Goal: Task Accomplishment & Management: Use online tool/utility

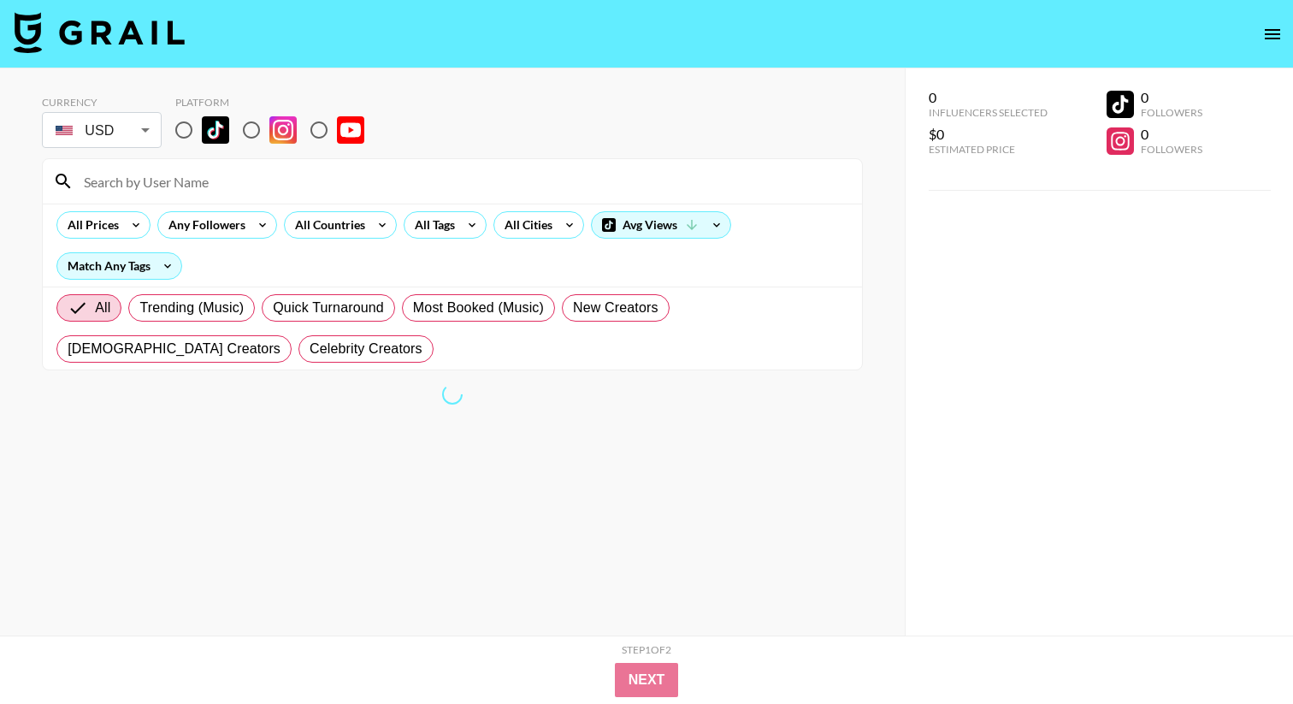
click at [93, 133] on body "Currency USD USD ​ Platform All Prices Any Followers All Countries All Tags All…" at bounding box center [646, 386] width 1293 height 772
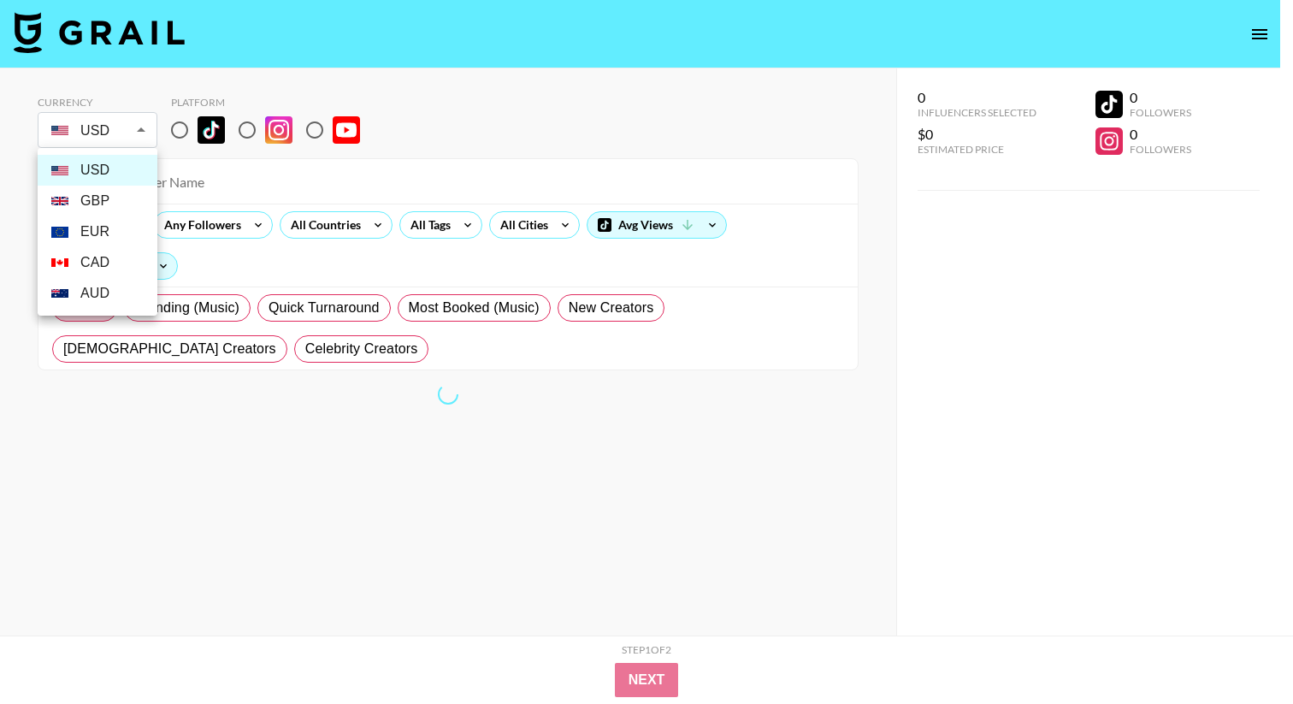
click at [103, 202] on li "GBP" at bounding box center [98, 201] width 120 height 31
type input "GBP"
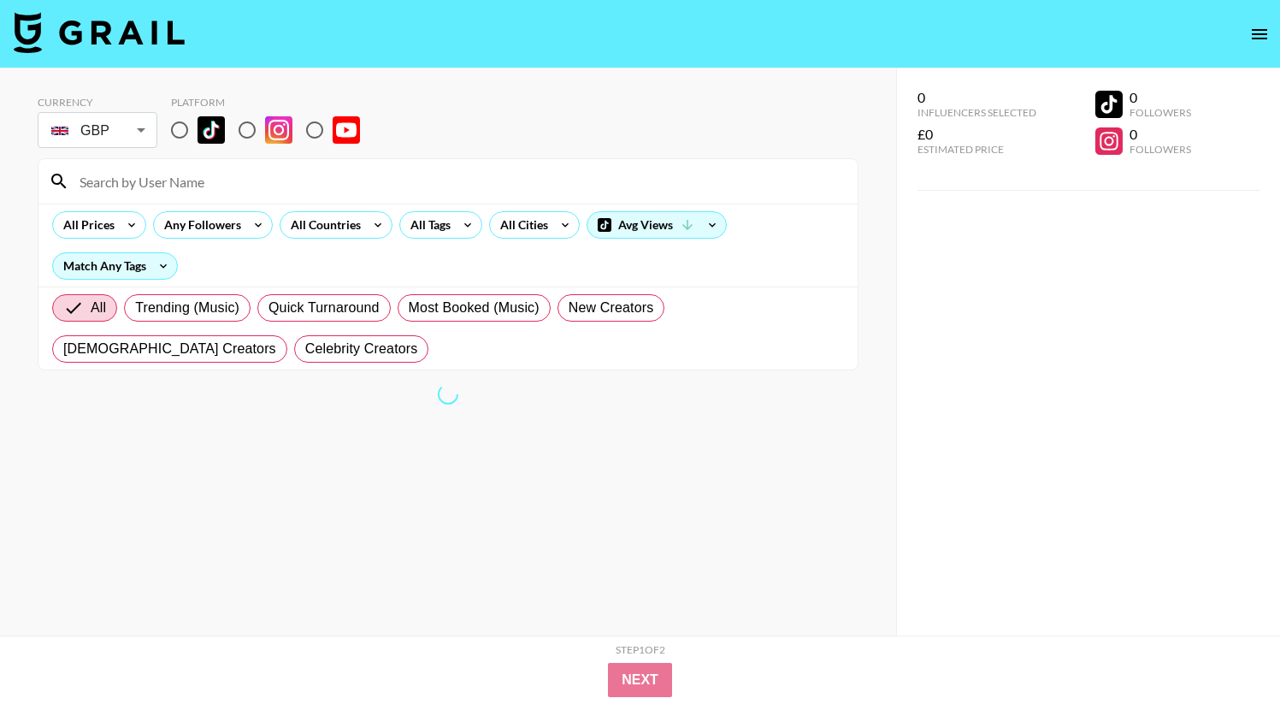
click at [178, 130] on input "radio" at bounding box center [180, 130] width 36 height 36
radio input "true"
click at [254, 127] on input "radio" at bounding box center [247, 130] width 36 height 36
radio input "true"
click at [216, 185] on input at bounding box center [458, 181] width 778 height 27
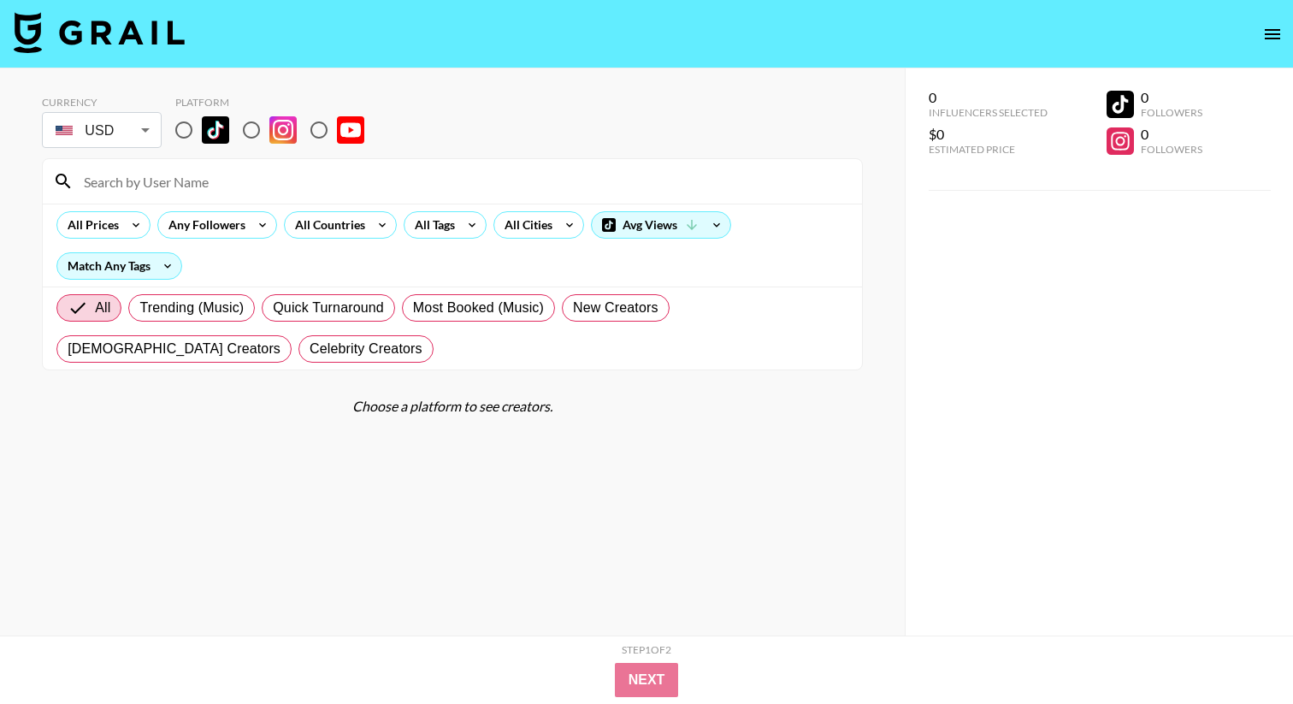
click at [116, 127] on body "Currency USD USD ​ Platform All Prices Any Followers All Countries All Tags All…" at bounding box center [646, 386] width 1293 height 772
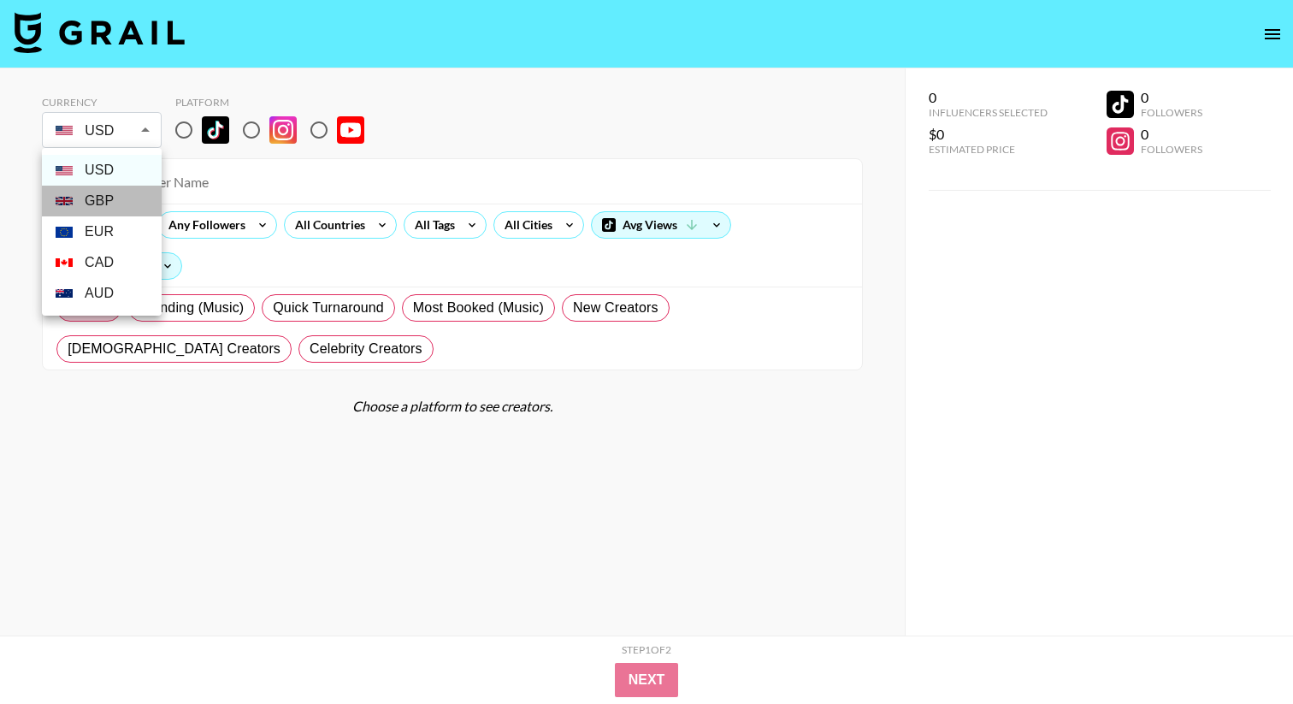
click at [134, 204] on li "GBP" at bounding box center [102, 201] width 120 height 31
type input "GBP"
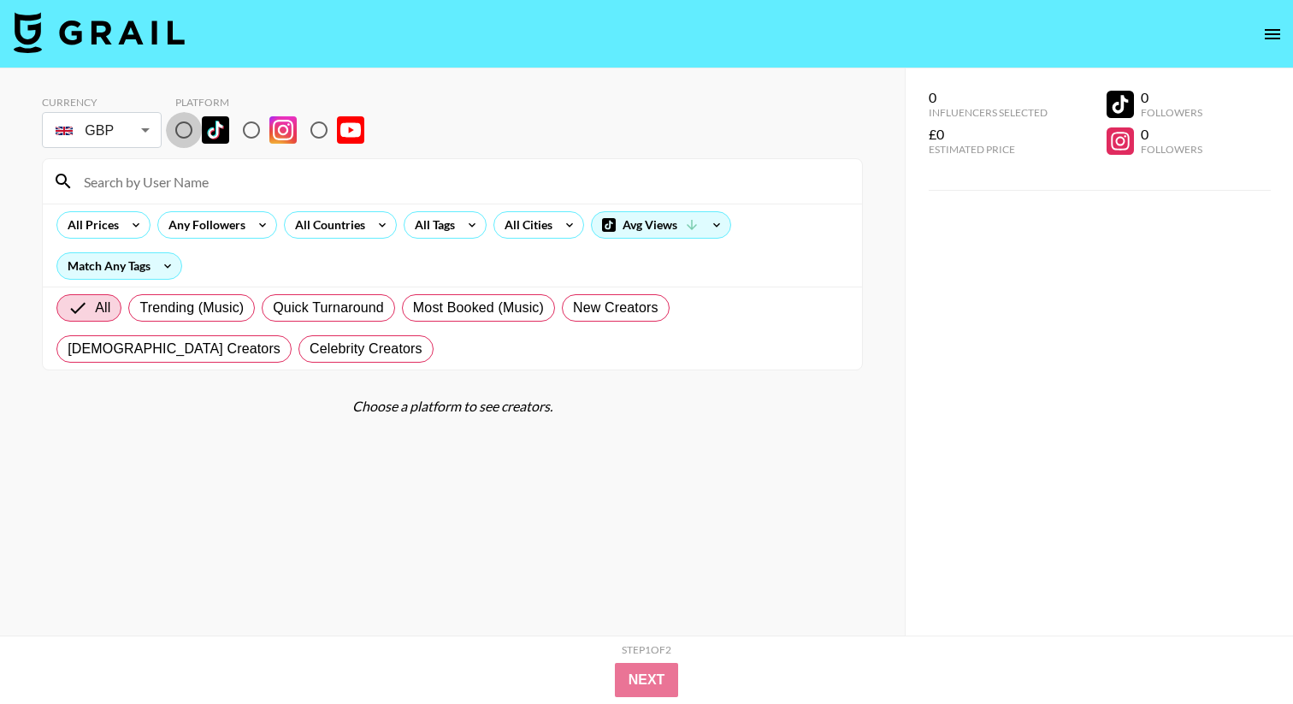
click at [182, 139] on input "radio" at bounding box center [184, 130] width 36 height 36
radio input "true"
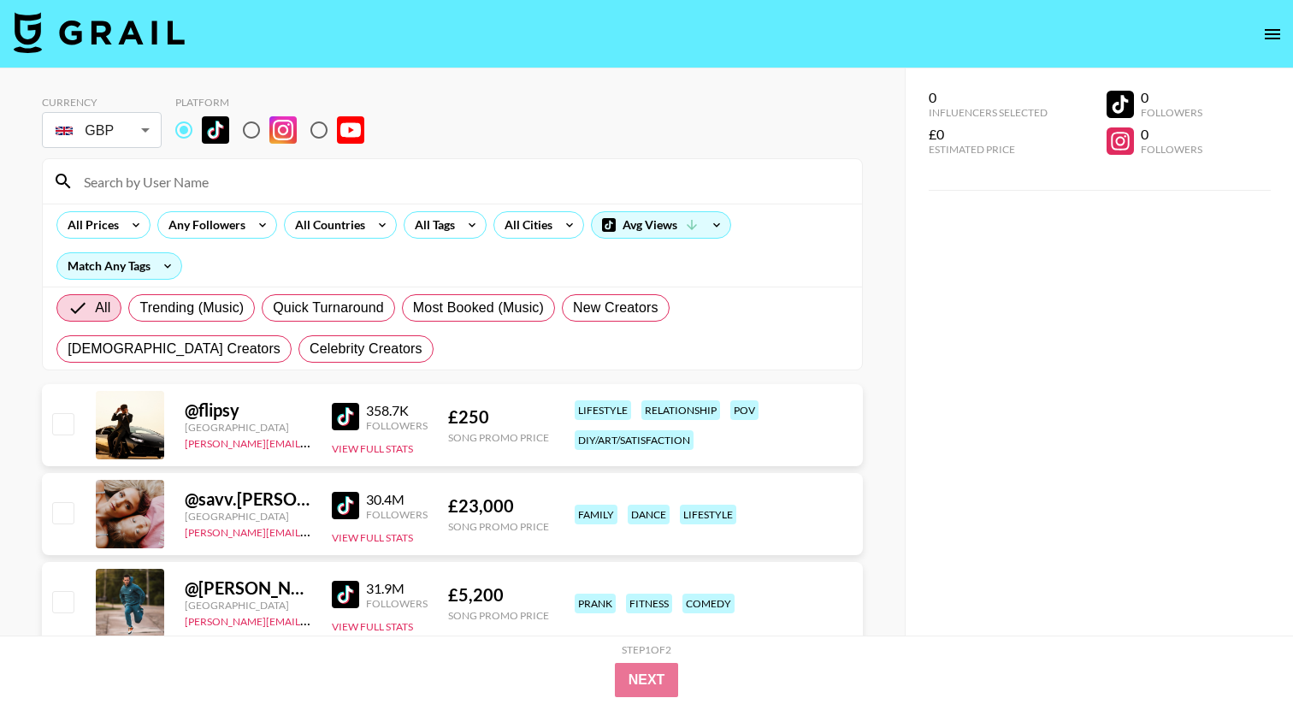
click at [247, 123] on input "radio" at bounding box center [251, 130] width 36 height 36
radio input "true"
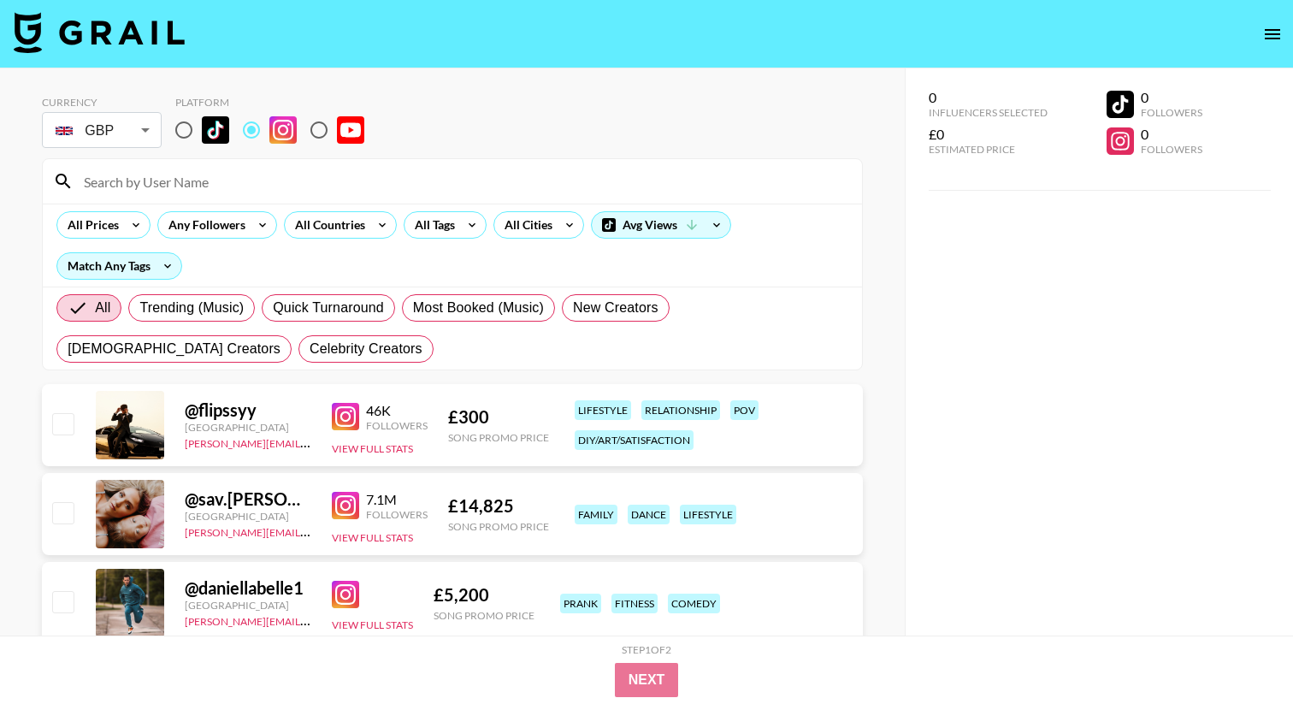
click at [247, 182] on input at bounding box center [463, 181] width 778 height 27
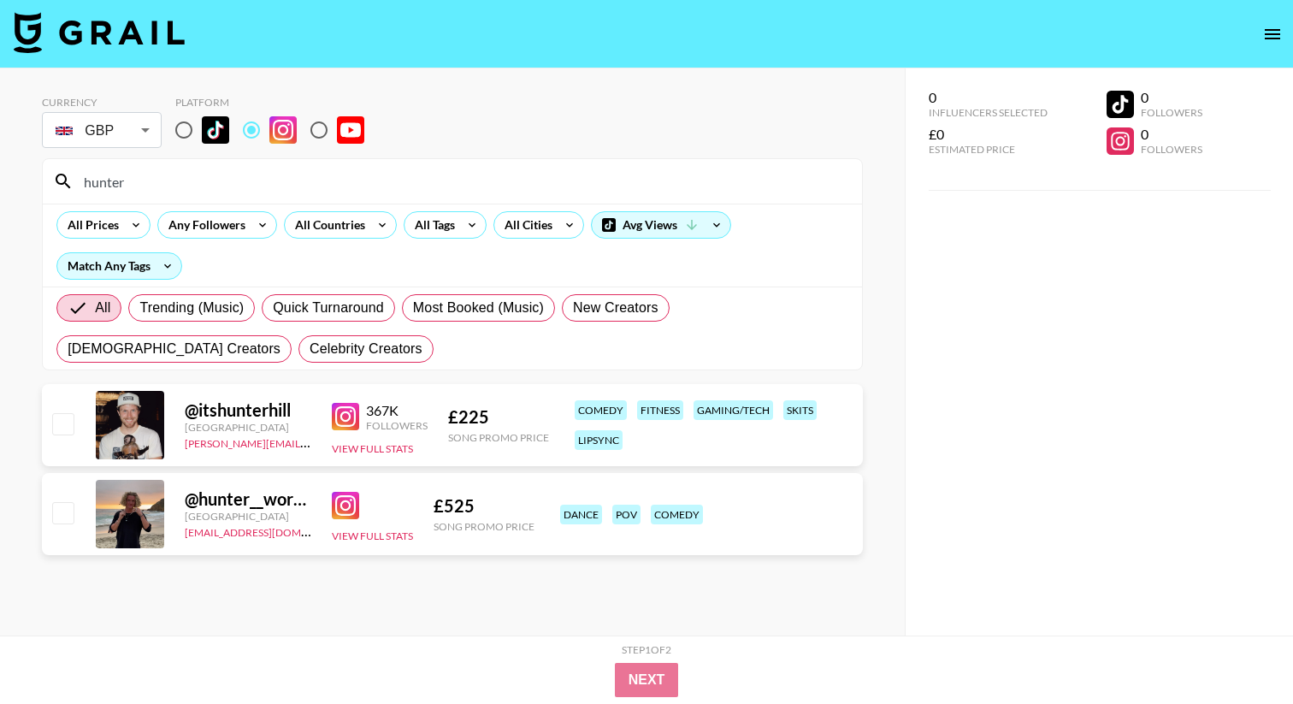
type input "hunter"
click at [345, 499] on img at bounding box center [345, 505] width 27 height 27
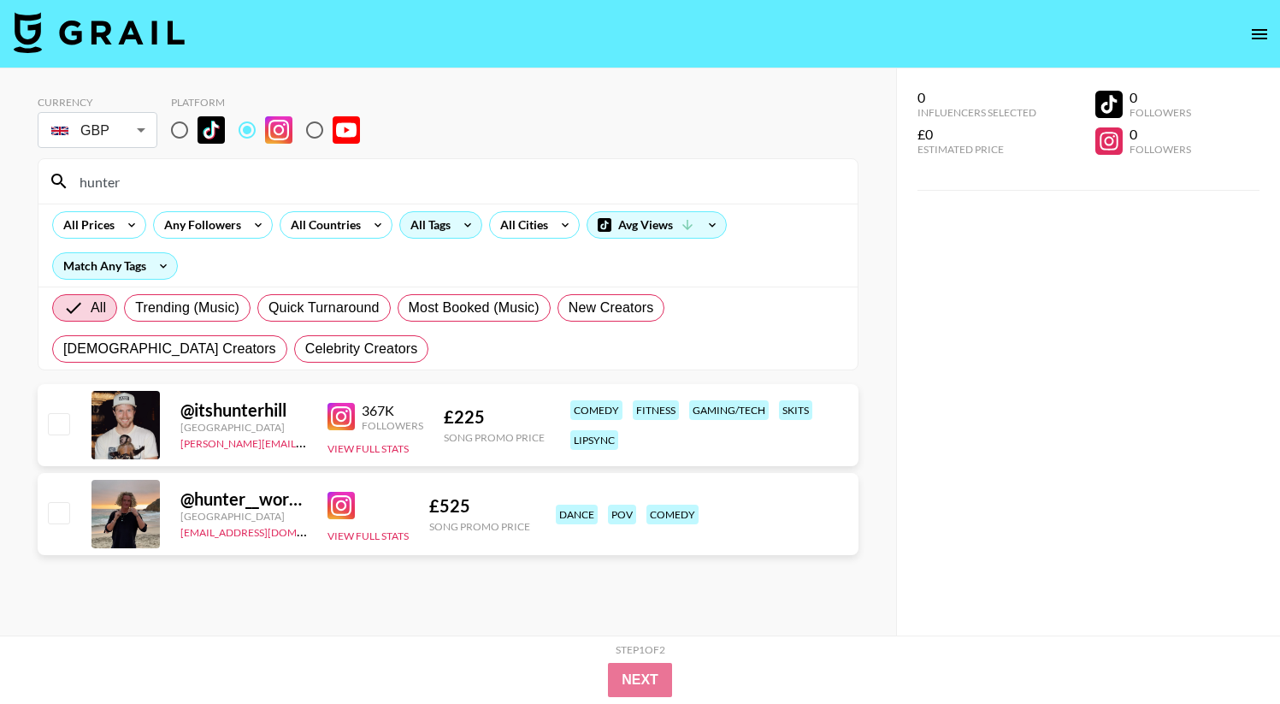
click at [416, 228] on div "All Tags" at bounding box center [427, 225] width 54 height 26
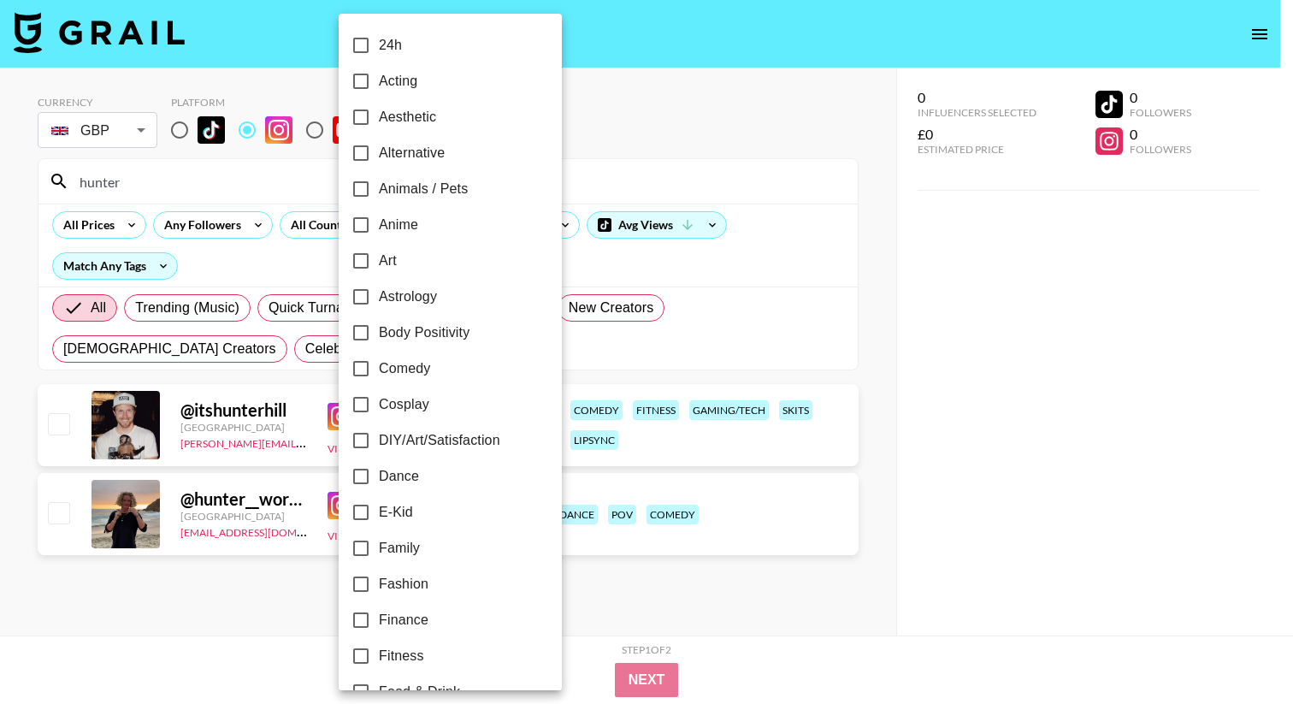
click at [437, 480] on label "Dance" at bounding box center [439, 476] width 192 height 36
click at [379, 480] on input "Dance" at bounding box center [361, 476] width 36 height 36
checkbox input "true"
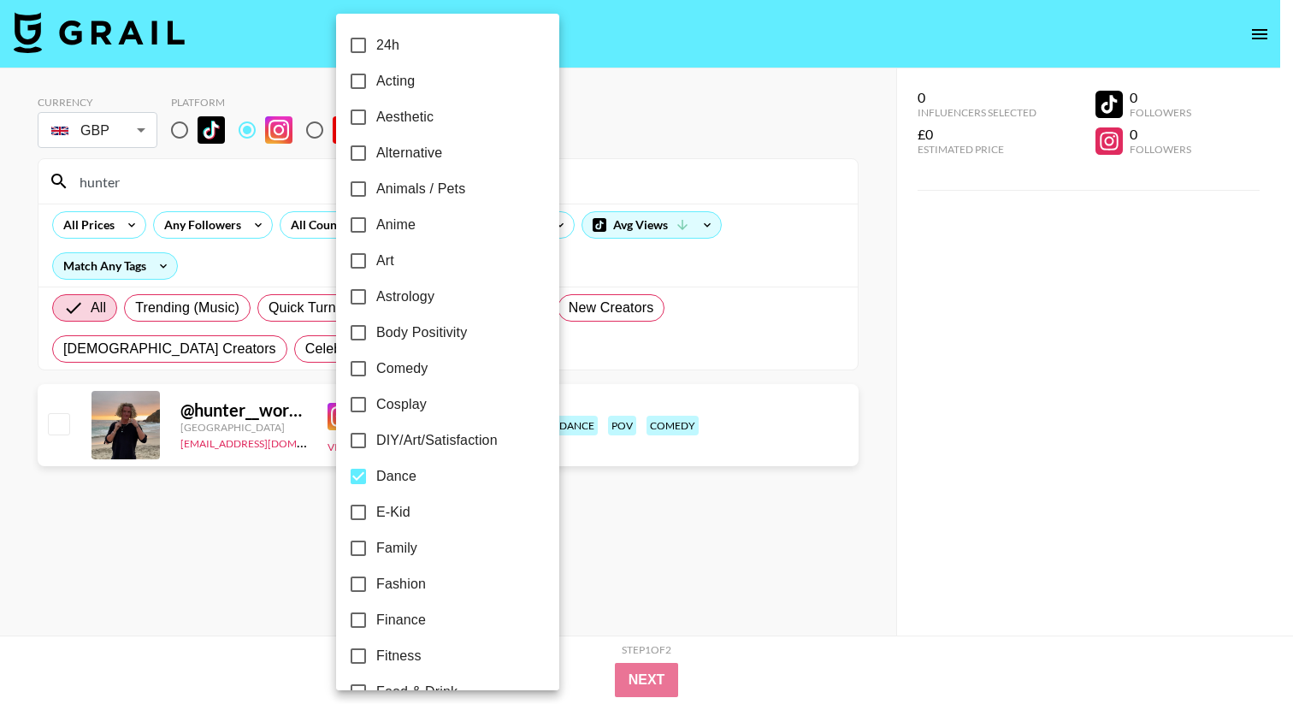
click at [615, 524] on div at bounding box center [646, 352] width 1293 height 704
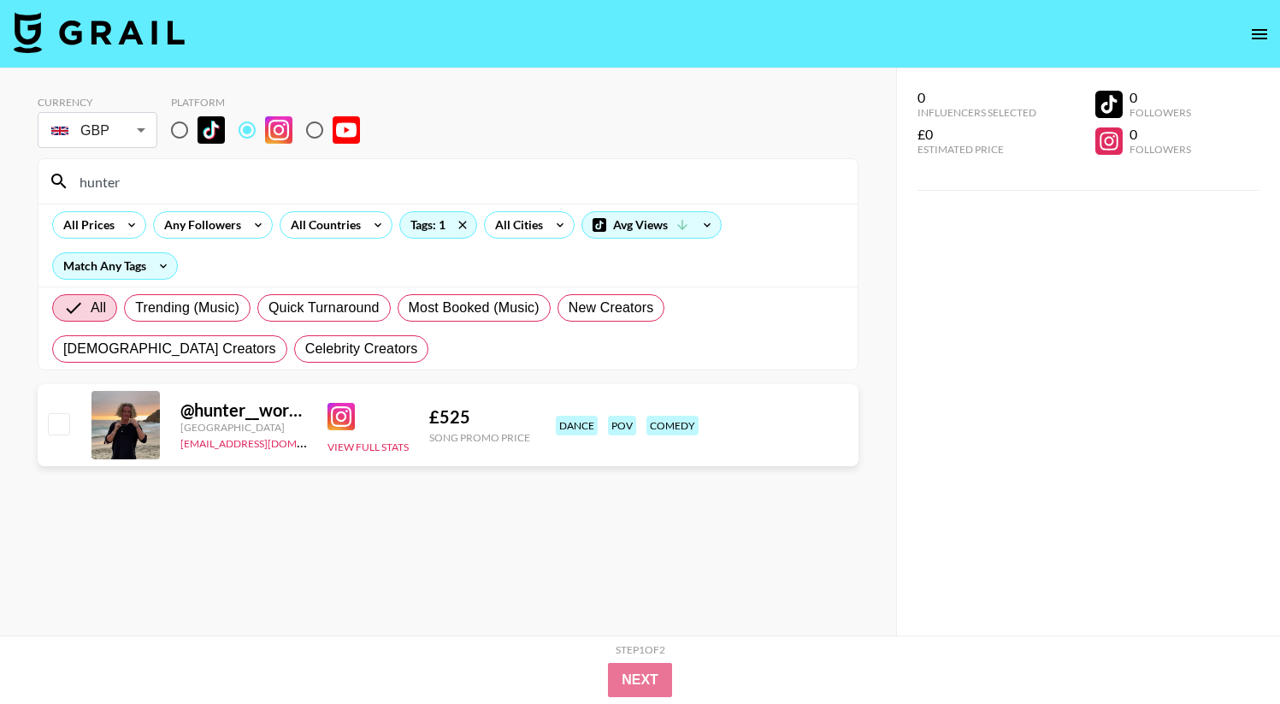
click at [124, 177] on input "hunter" at bounding box center [458, 181] width 778 height 27
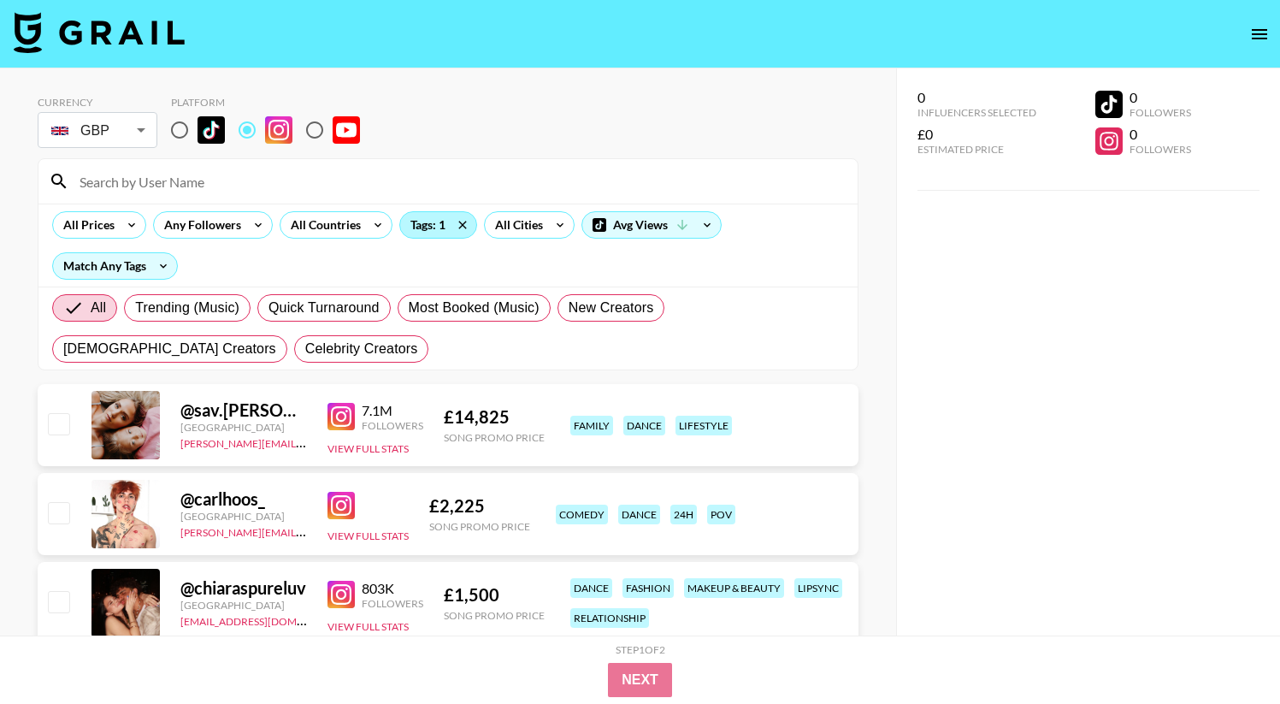
click at [424, 219] on div "Tags: 1" at bounding box center [438, 225] width 76 height 26
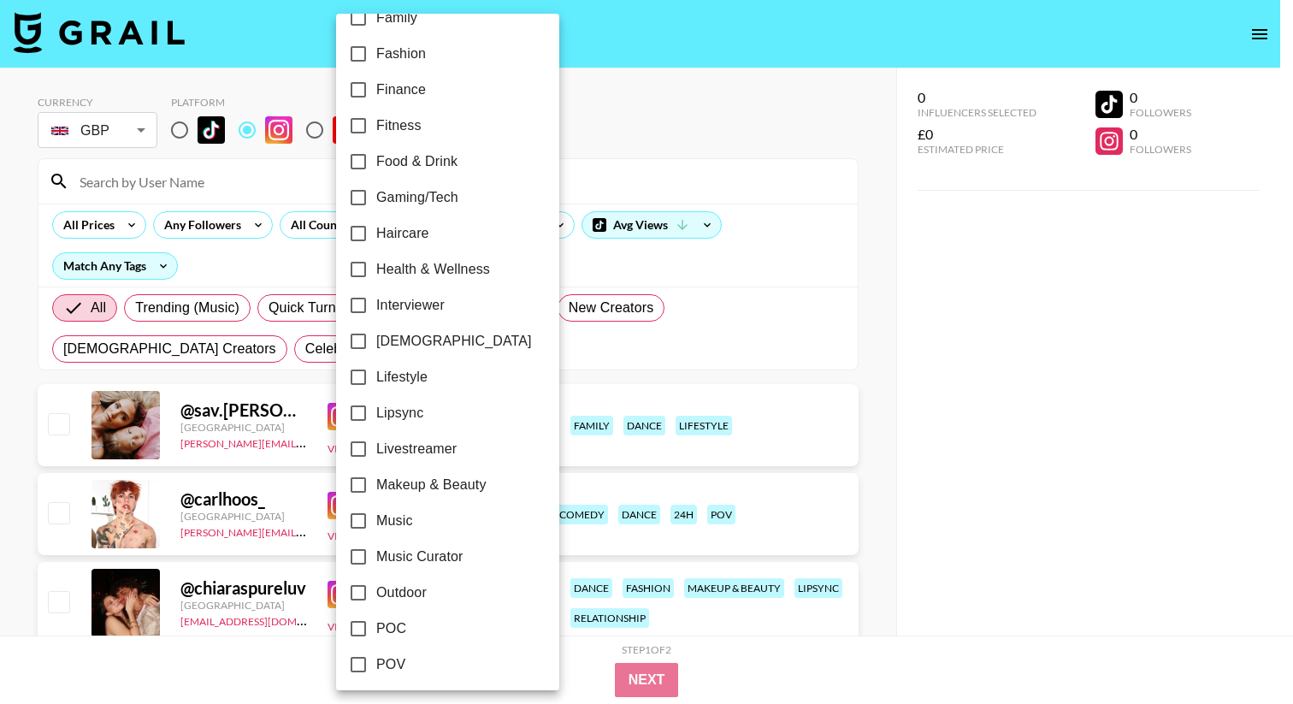
scroll to position [849, 0]
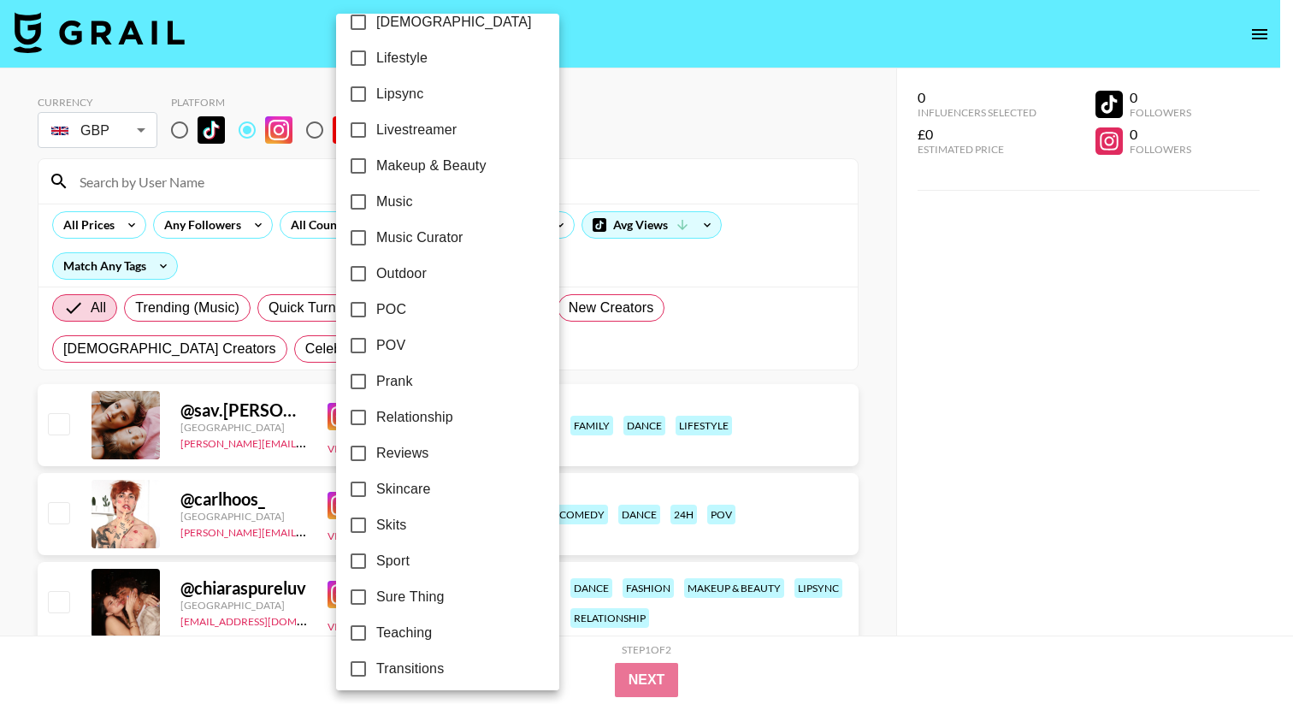
click at [410, 336] on label "POV" at bounding box center [436, 346] width 192 height 36
click at [376, 336] on input "POV" at bounding box center [358, 346] width 36 height 36
checkbox input "true"
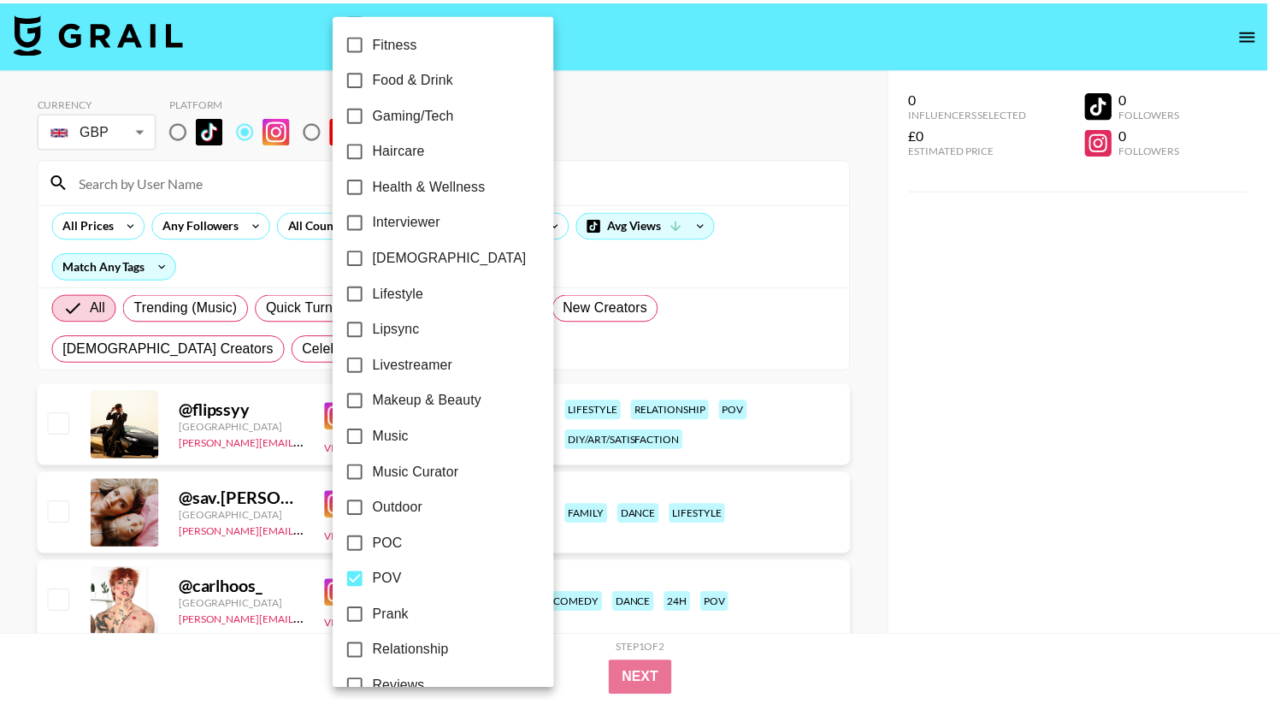
scroll to position [326, 0]
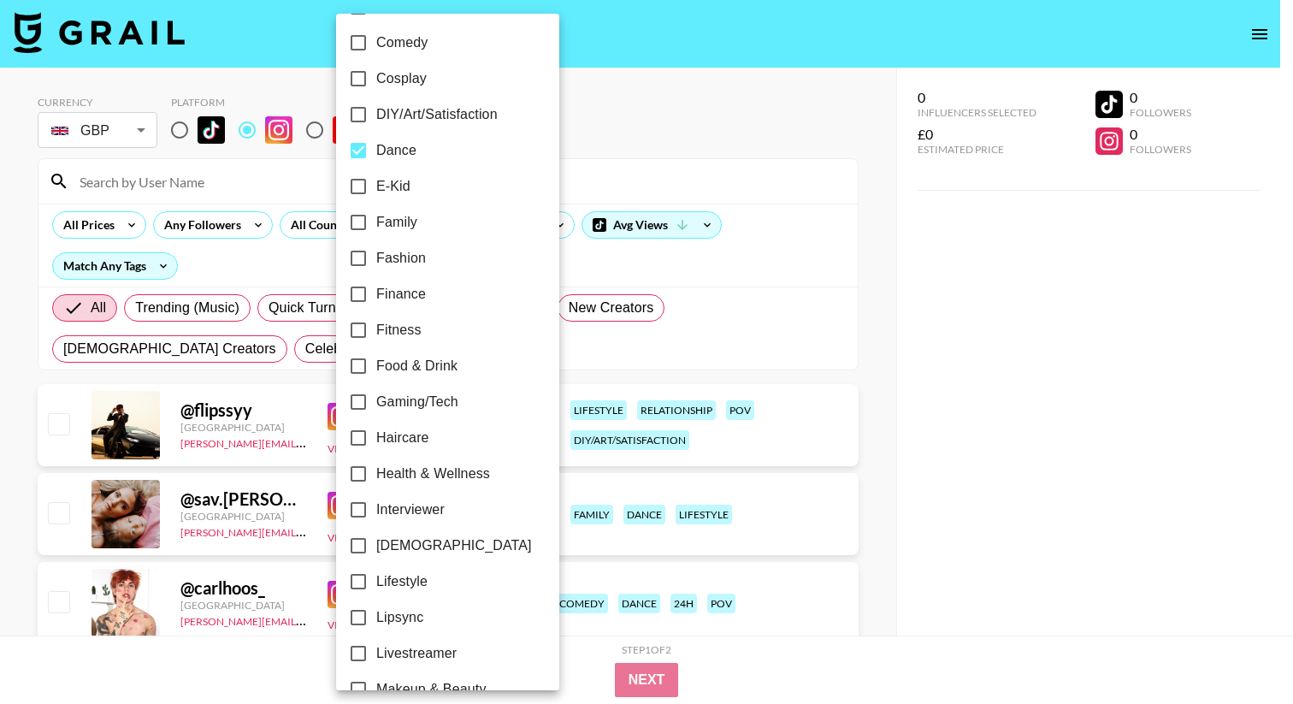
click at [391, 40] on span "Comedy" at bounding box center [401, 42] width 51 height 21
click at [376, 40] on input "Comedy" at bounding box center [358, 43] width 36 height 36
checkbox input "true"
click at [886, 460] on div at bounding box center [646, 352] width 1293 height 704
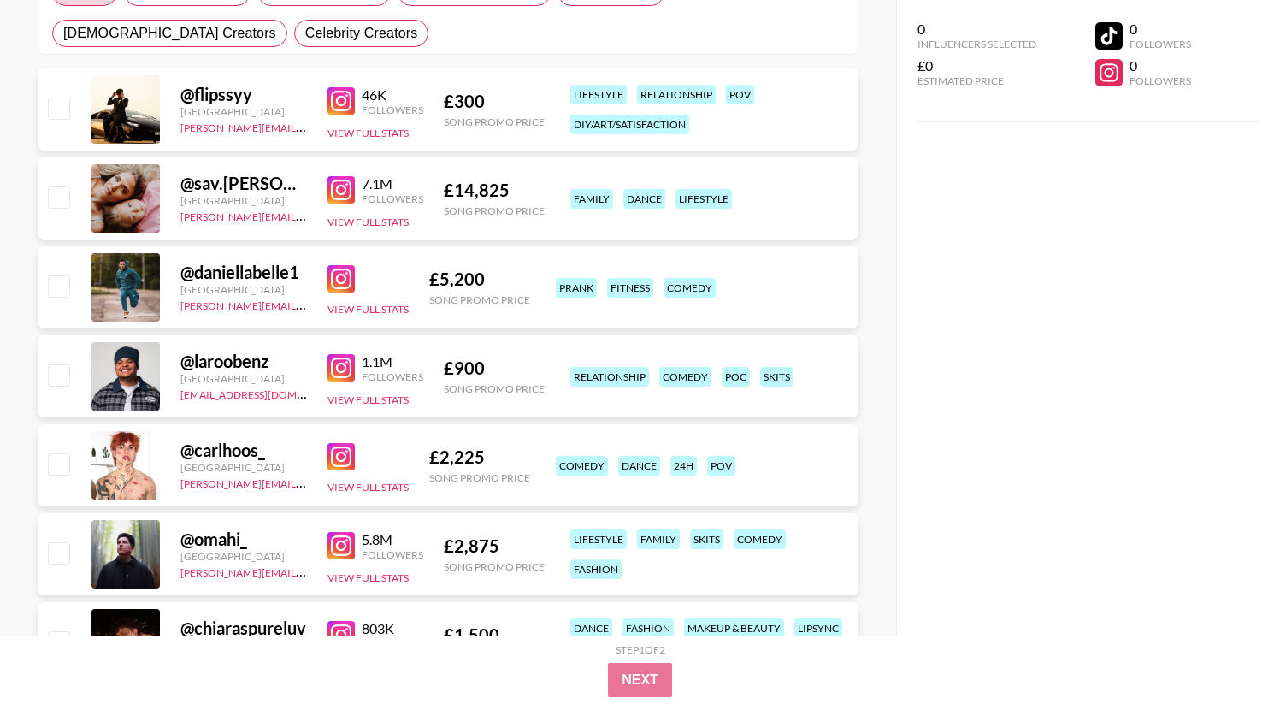
scroll to position [0, 0]
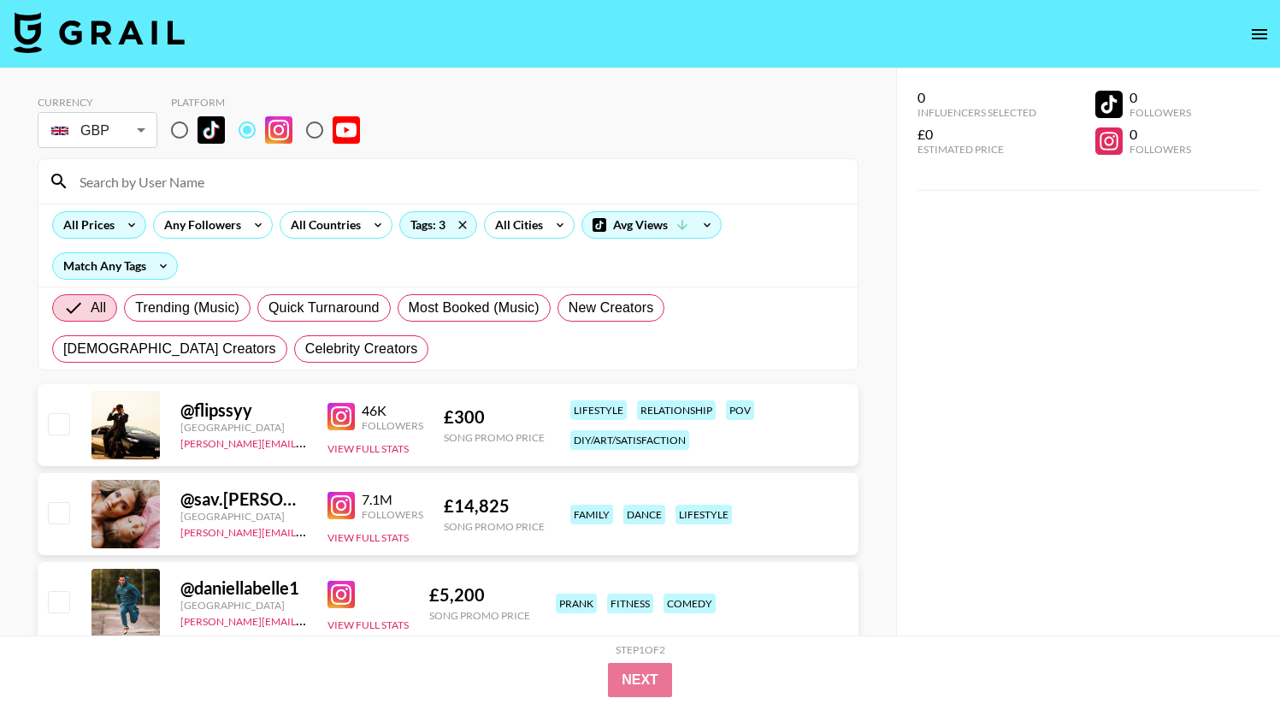
click at [95, 219] on div "All Prices" at bounding box center [85, 225] width 65 height 26
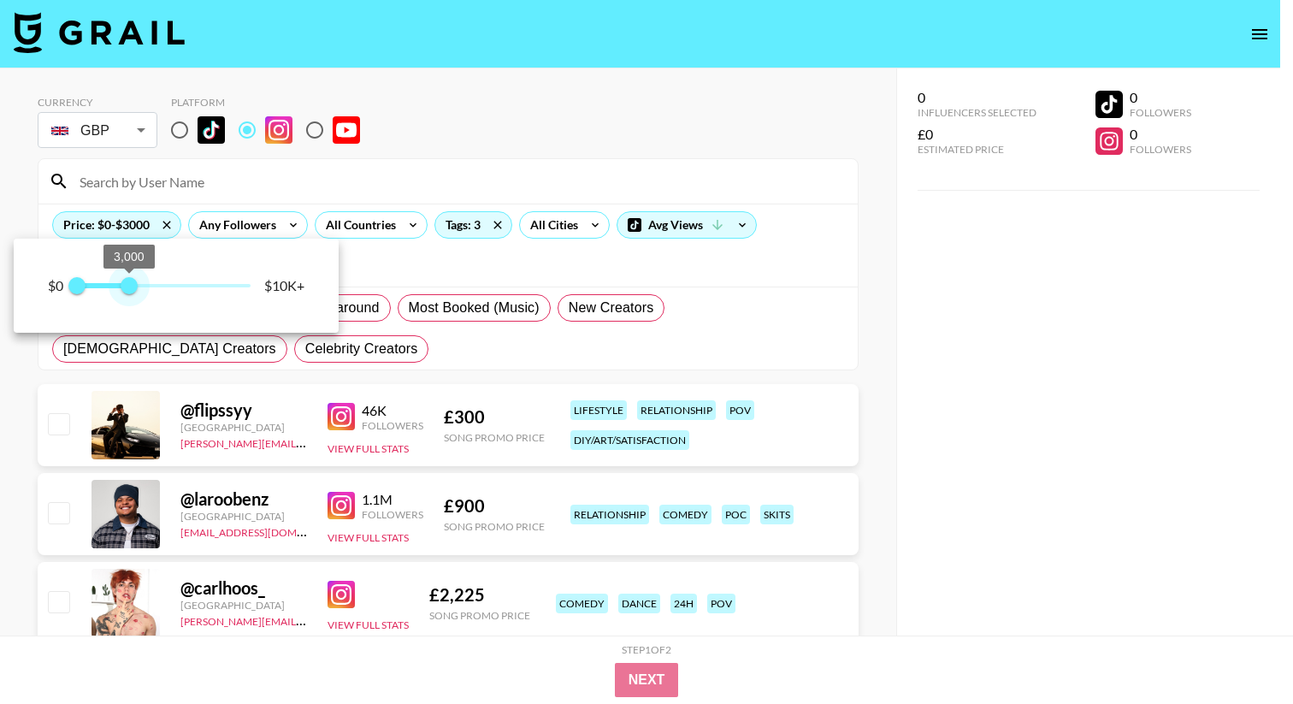
type input "3000"
drag, startPoint x: 254, startPoint y: 283, endPoint x: 131, endPoint y: 292, distance: 123.4
click at [131, 292] on span "3,000" at bounding box center [129, 285] width 17 height 17
click at [7, 345] on div at bounding box center [646, 352] width 1293 height 704
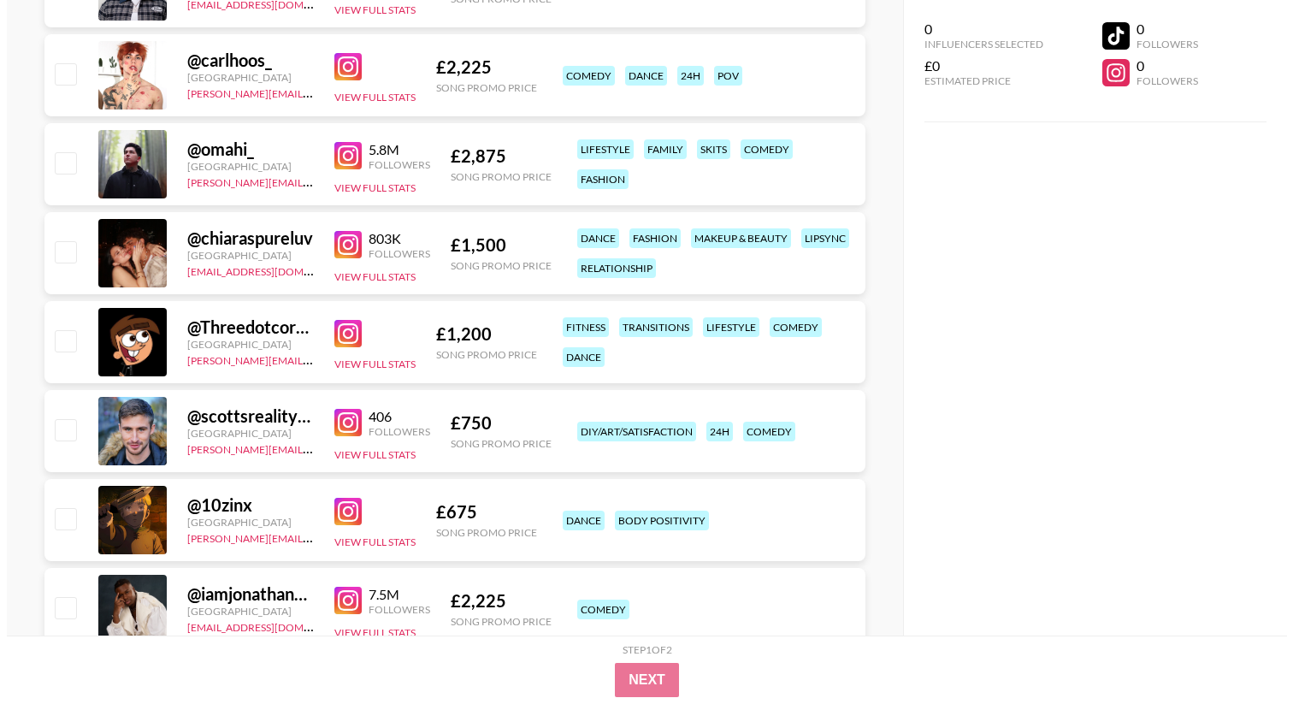
scroll to position [162, 0]
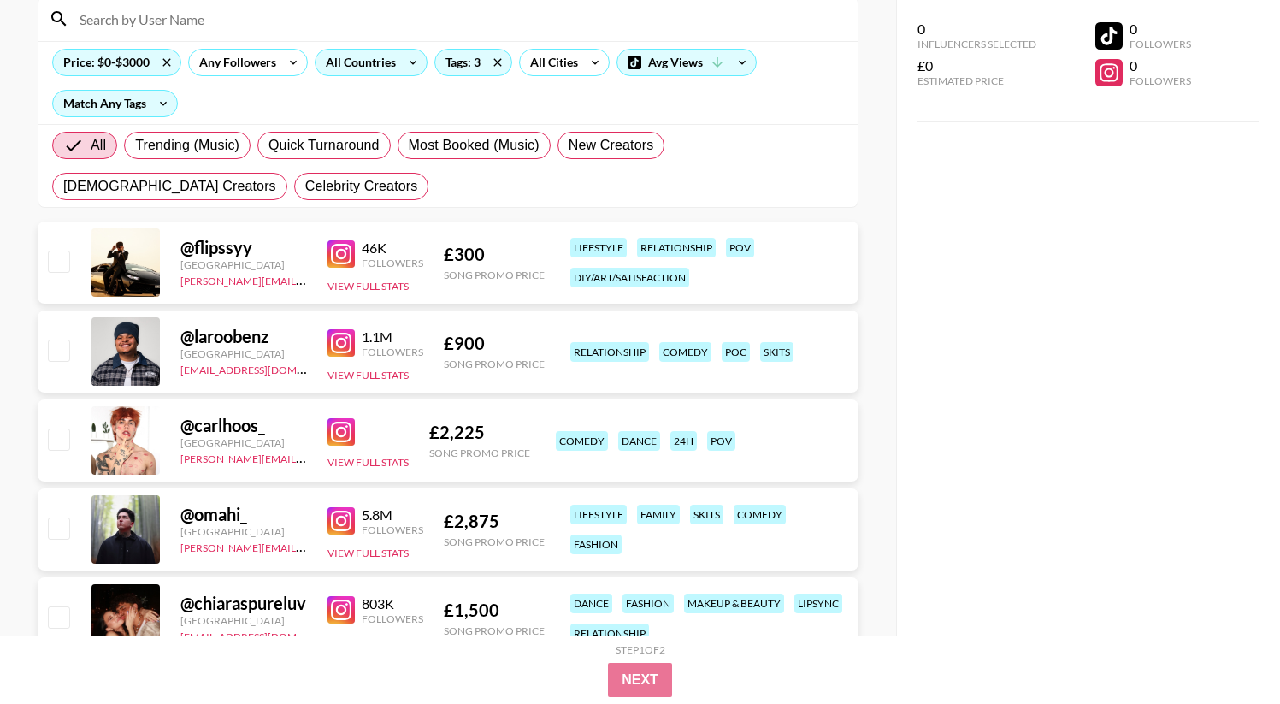
click at [386, 61] on div "All Countries" at bounding box center [358, 63] width 84 height 26
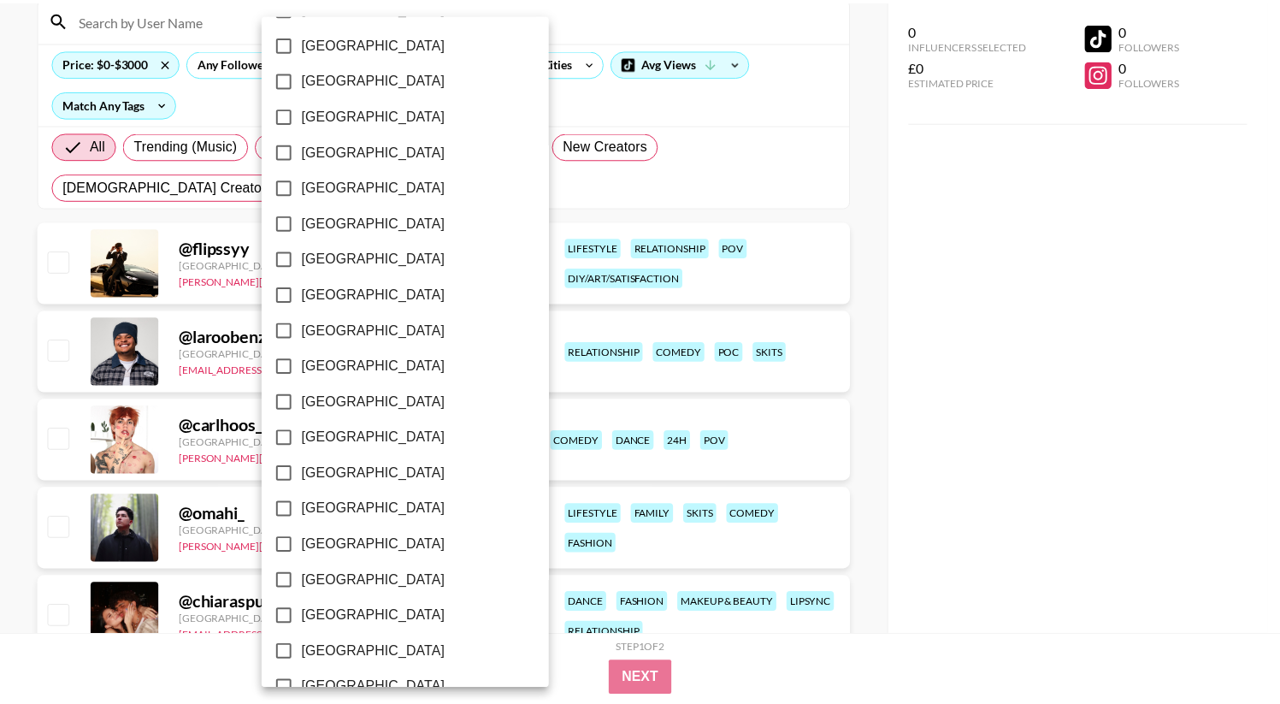
scroll to position [1291, 0]
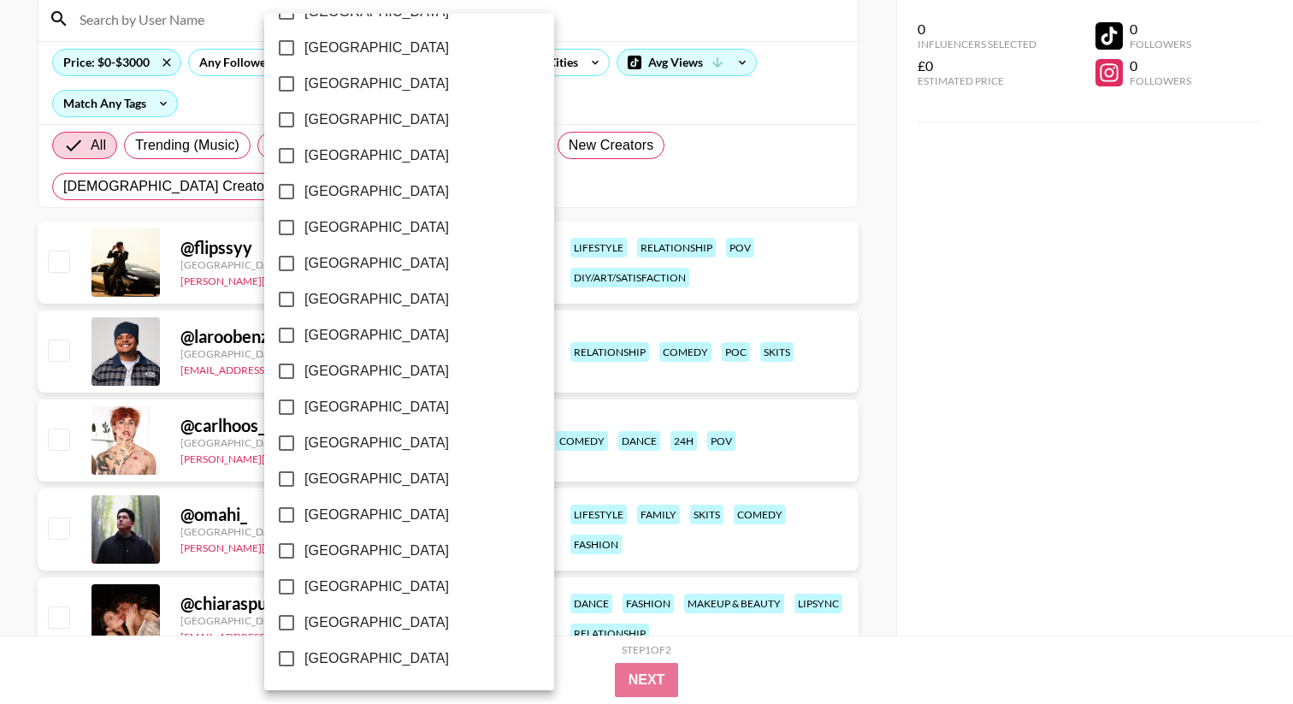
click at [350, 588] on span "[GEOGRAPHIC_DATA]" at bounding box center [376, 586] width 145 height 21
click at [304, 588] on input "[GEOGRAPHIC_DATA]" at bounding box center [287, 587] width 36 height 36
checkbox input "true"
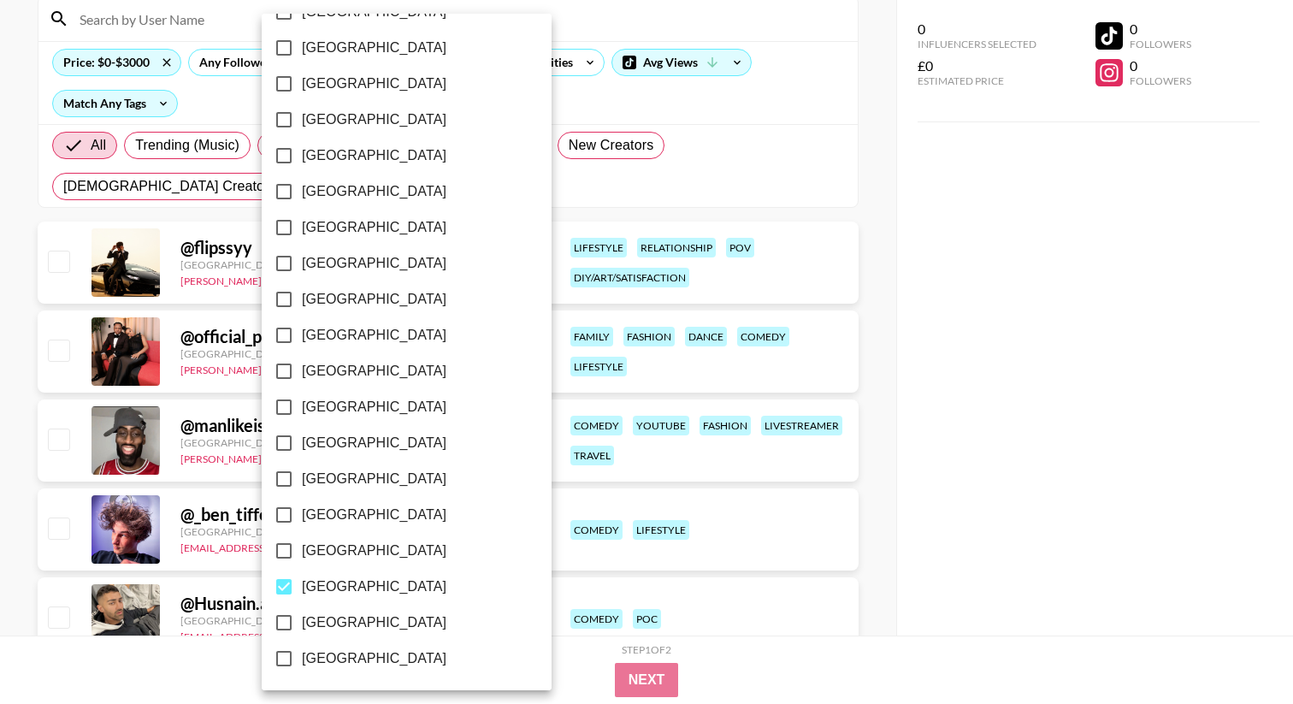
click at [890, 440] on div at bounding box center [646, 352] width 1293 height 704
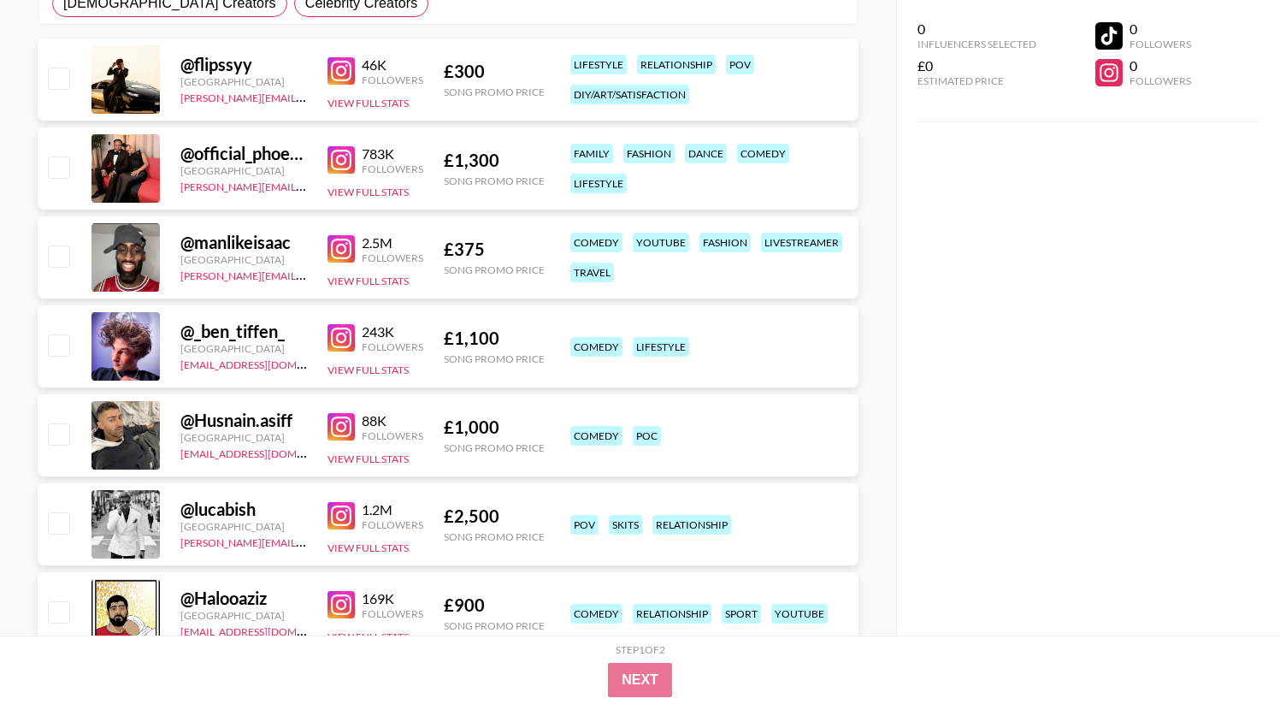
scroll to position [348, 0]
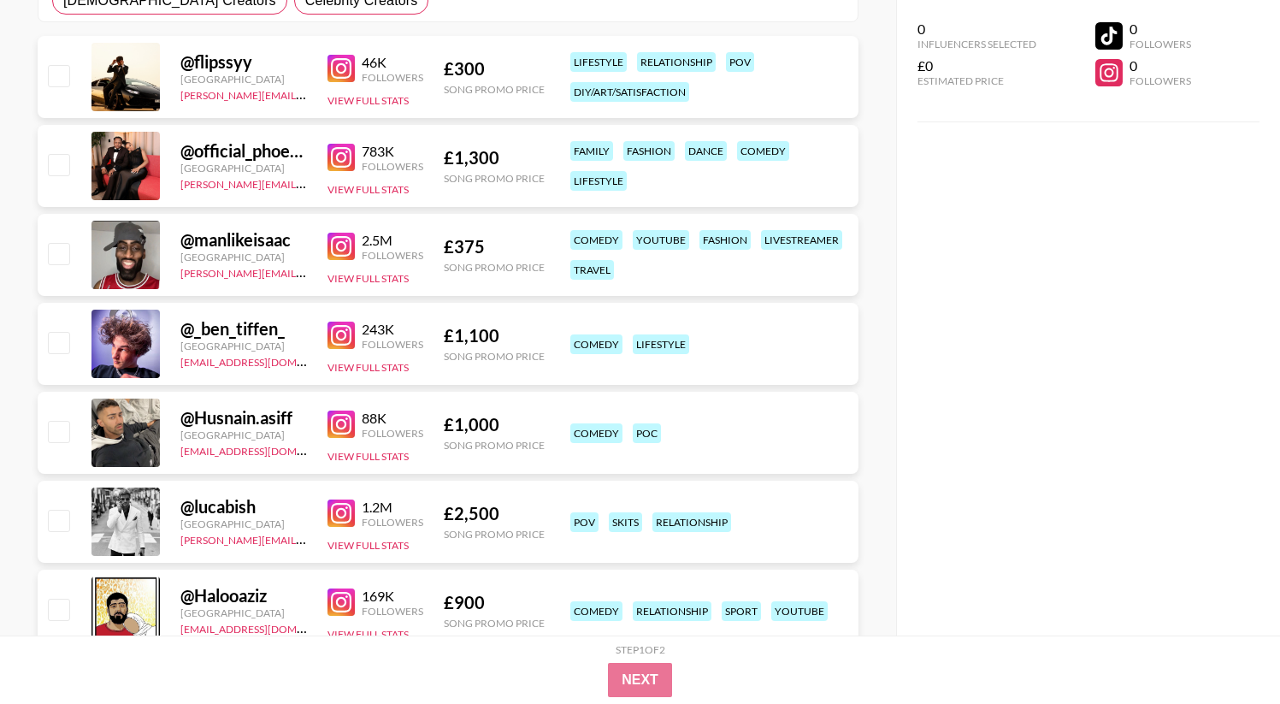
click at [347, 334] on img at bounding box center [341, 335] width 27 height 27
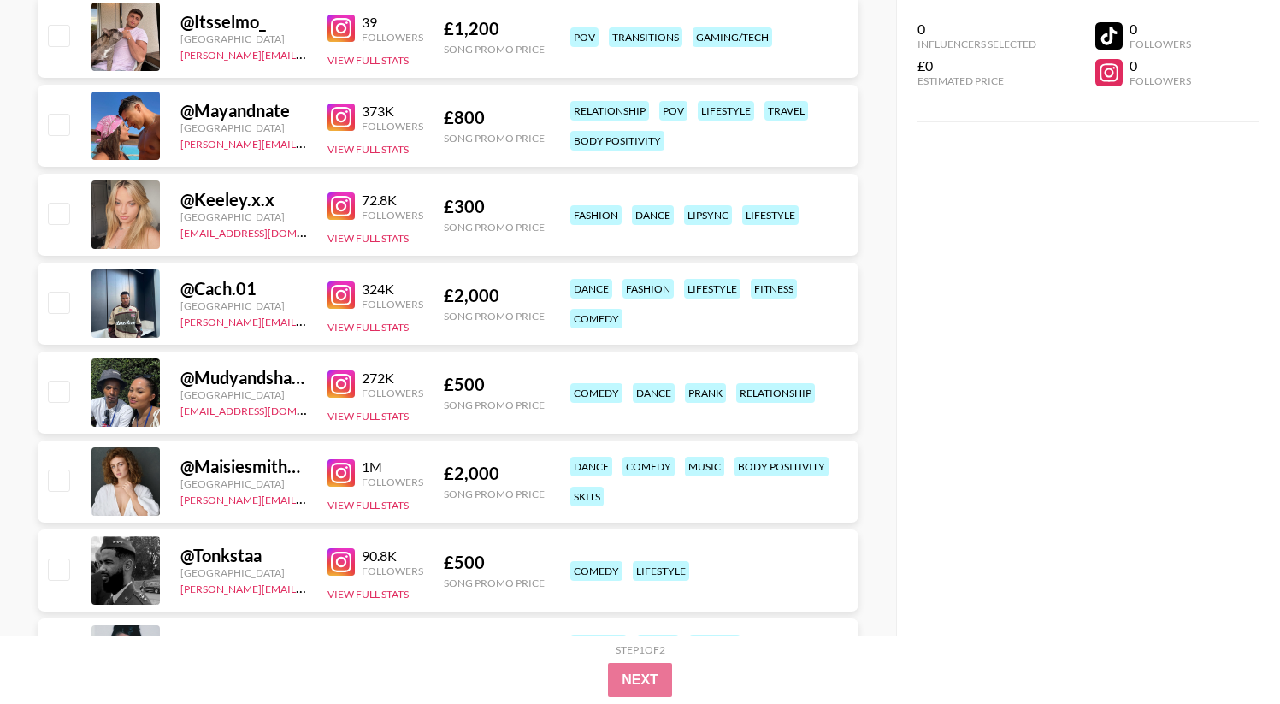
scroll to position [1769, 0]
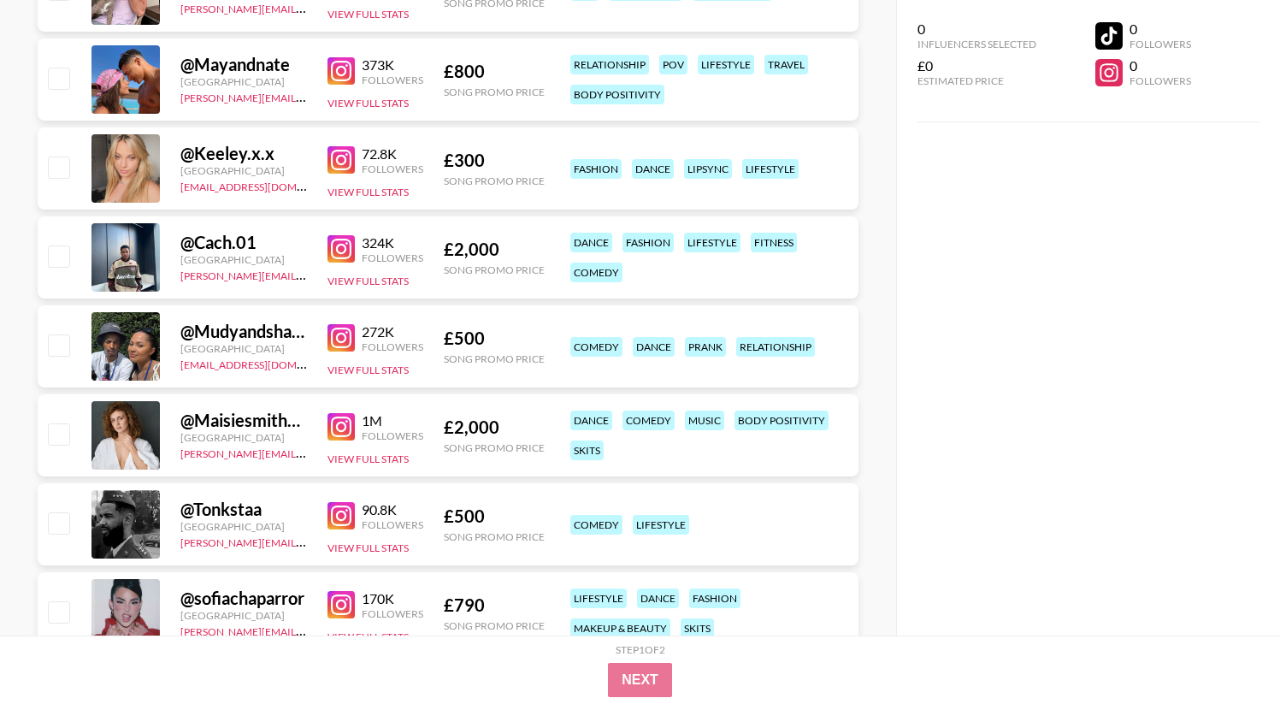
click at [353, 252] on img at bounding box center [341, 248] width 27 height 27
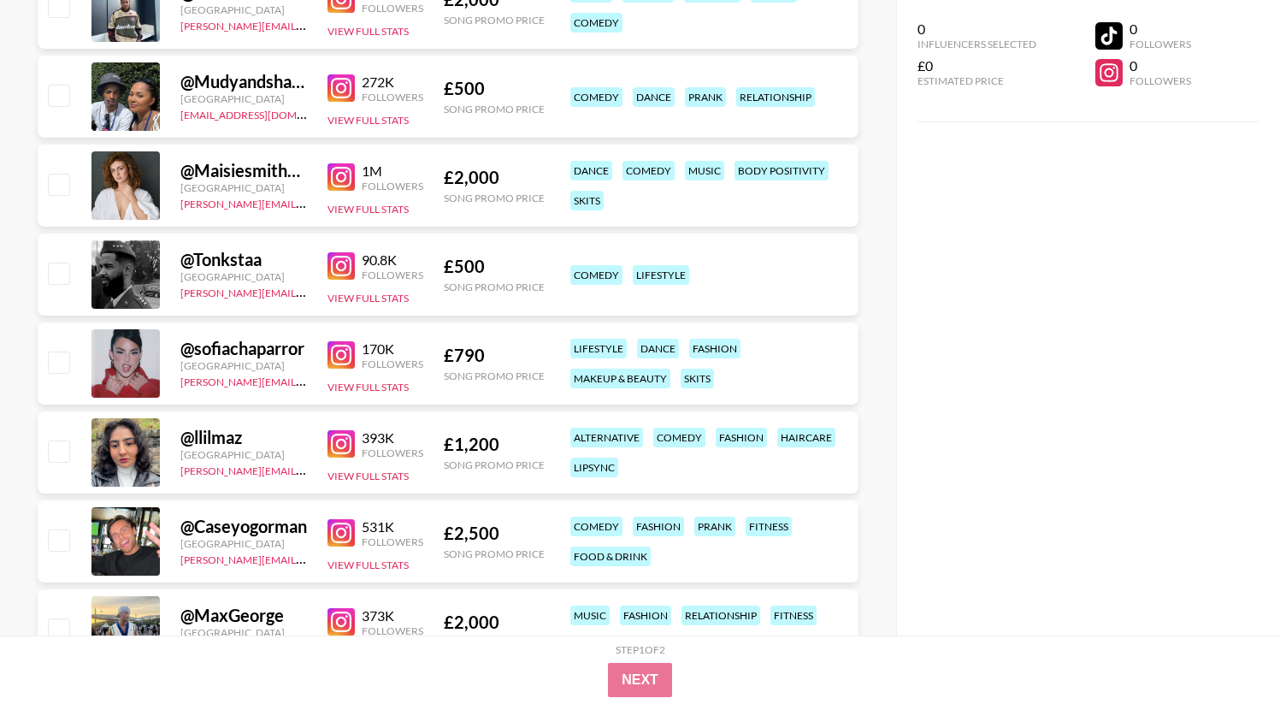
scroll to position [2440, 0]
